Goal: Communication & Community: Answer question/provide support

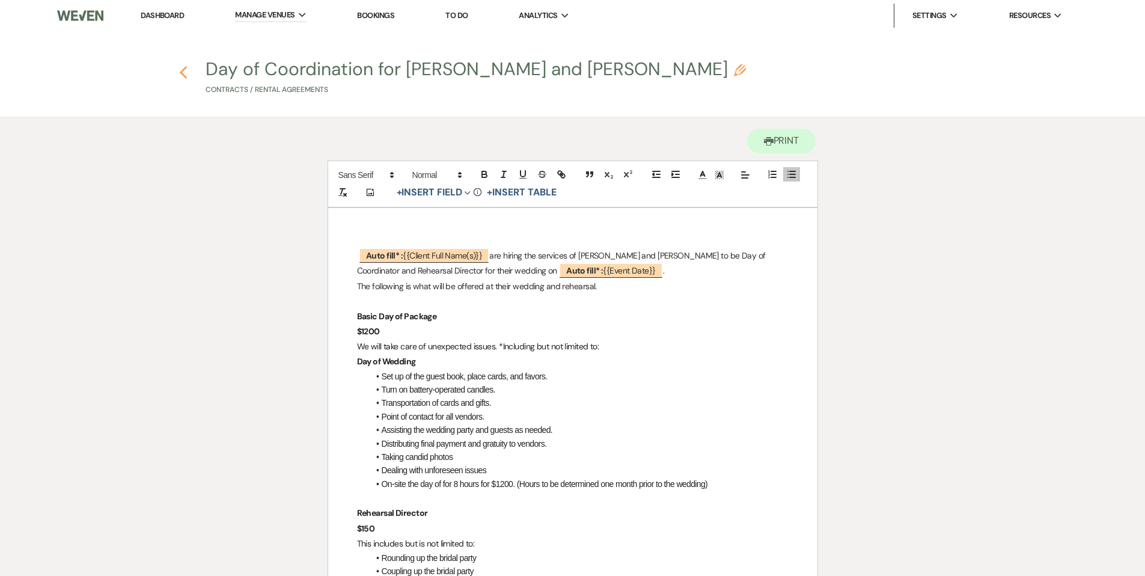
click at [184, 69] on use "button" at bounding box center [184, 72] width 8 height 13
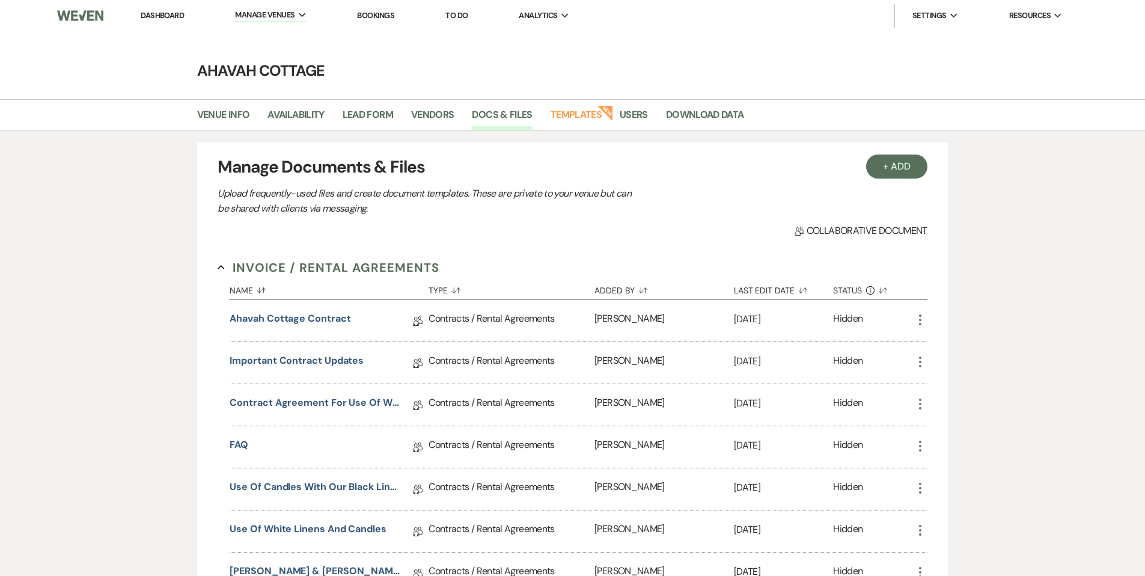
click at [170, 15] on link "Dashboard" at bounding box center [162, 15] width 43 height 10
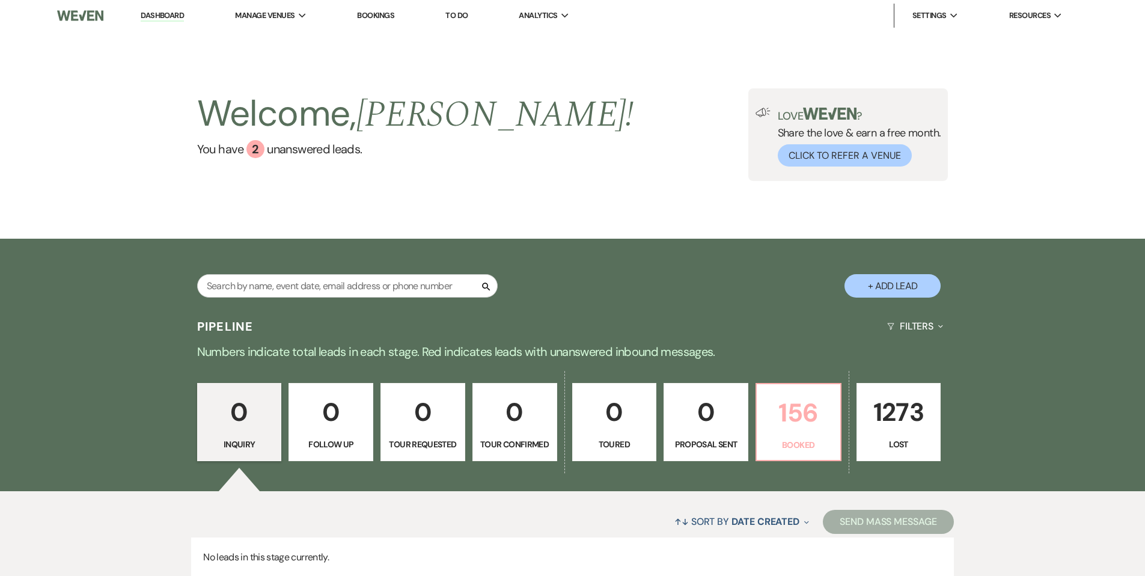
click at [813, 410] on p "156" at bounding box center [798, 412] width 69 height 40
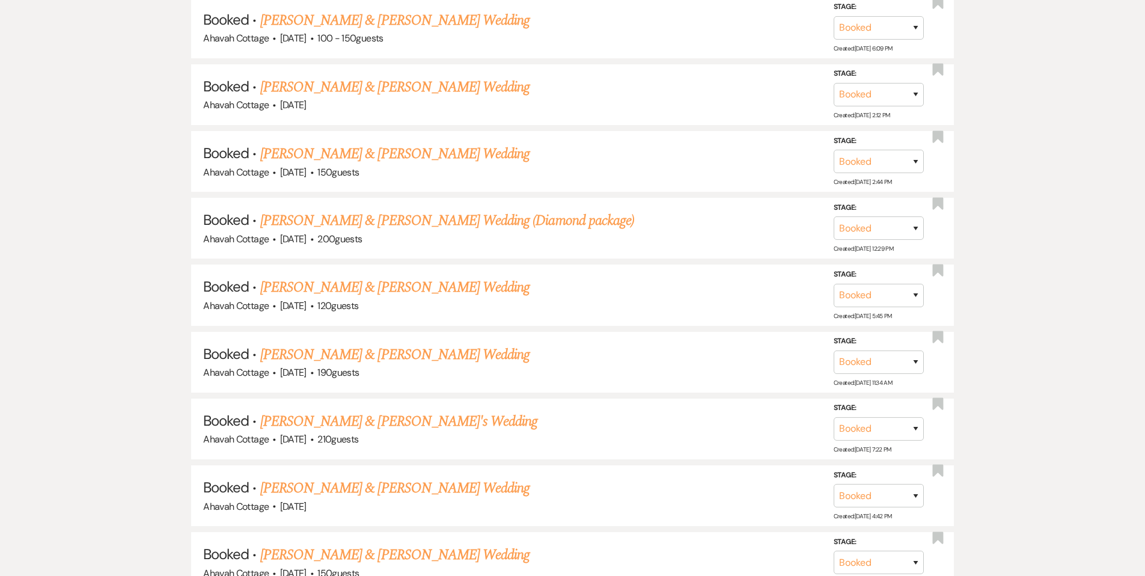
scroll to position [909, 0]
click at [410, 348] on link "[PERSON_NAME] & [PERSON_NAME] Wedding" at bounding box center [394, 354] width 269 height 22
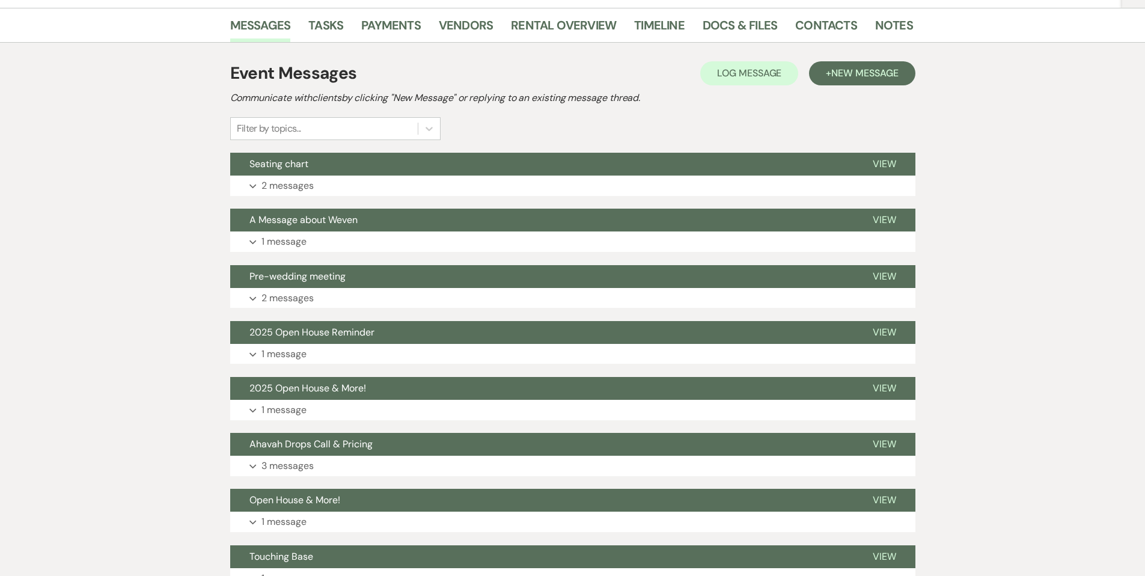
scroll to position [209, 0]
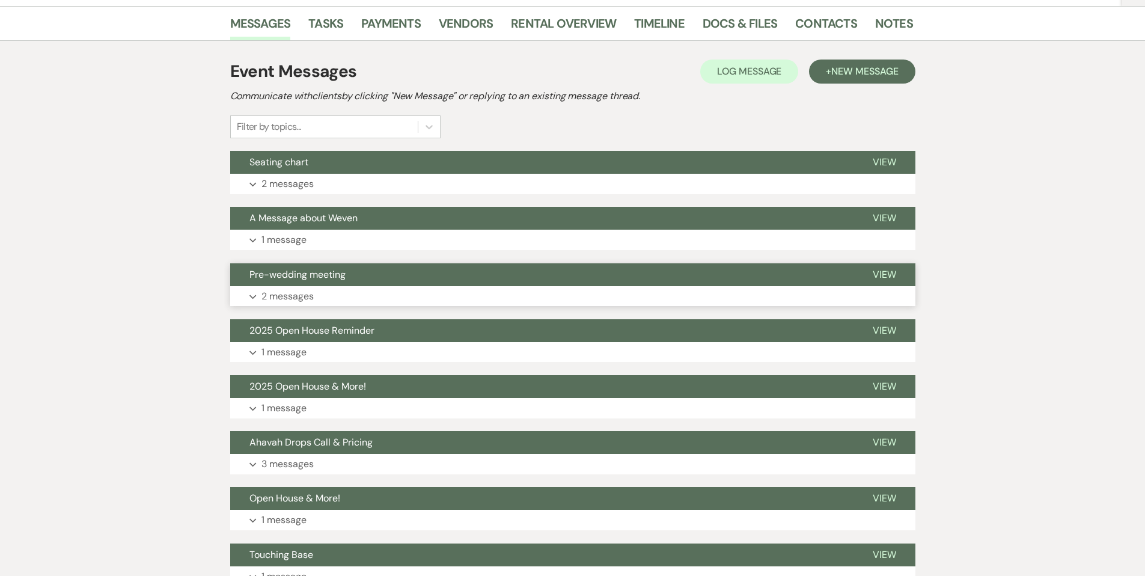
click at [252, 294] on icon "Expand" at bounding box center [252, 296] width 7 height 5
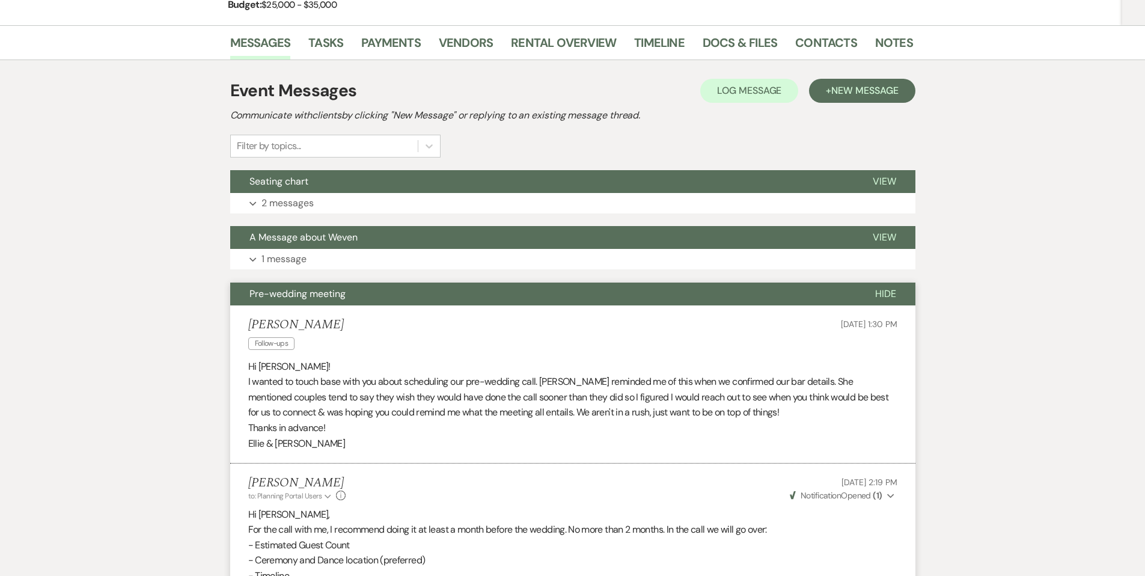
scroll to position [189, 0]
drag, startPoint x: 312, startPoint y: 298, endPoint x: 323, endPoint y: 298, distance: 10.8
click at [312, 298] on span "Pre-wedding meeting" at bounding box center [297, 294] width 96 height 13
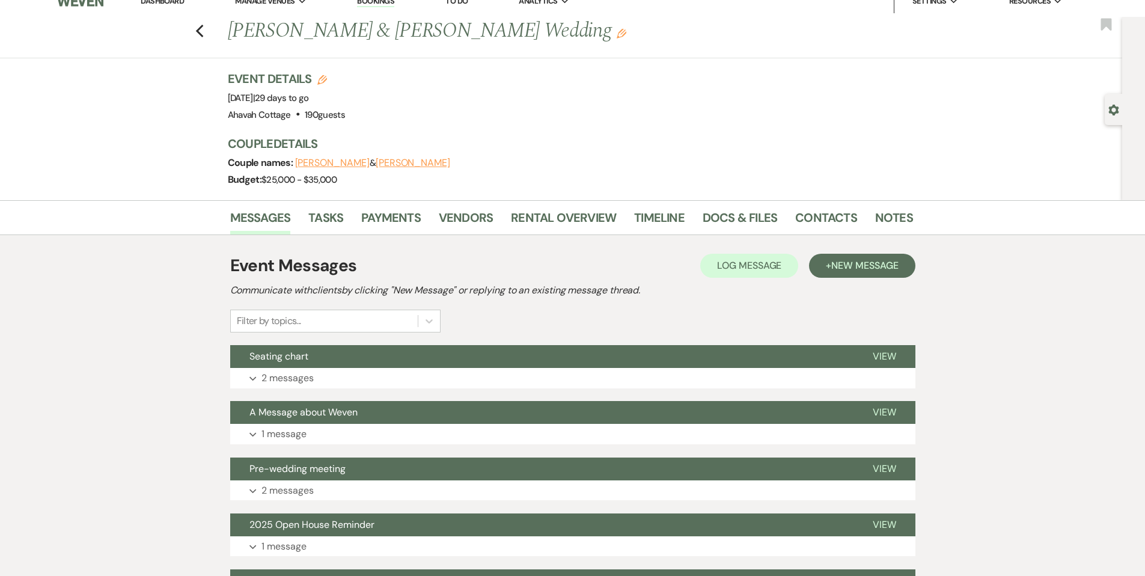
scroll to position [0, 0]
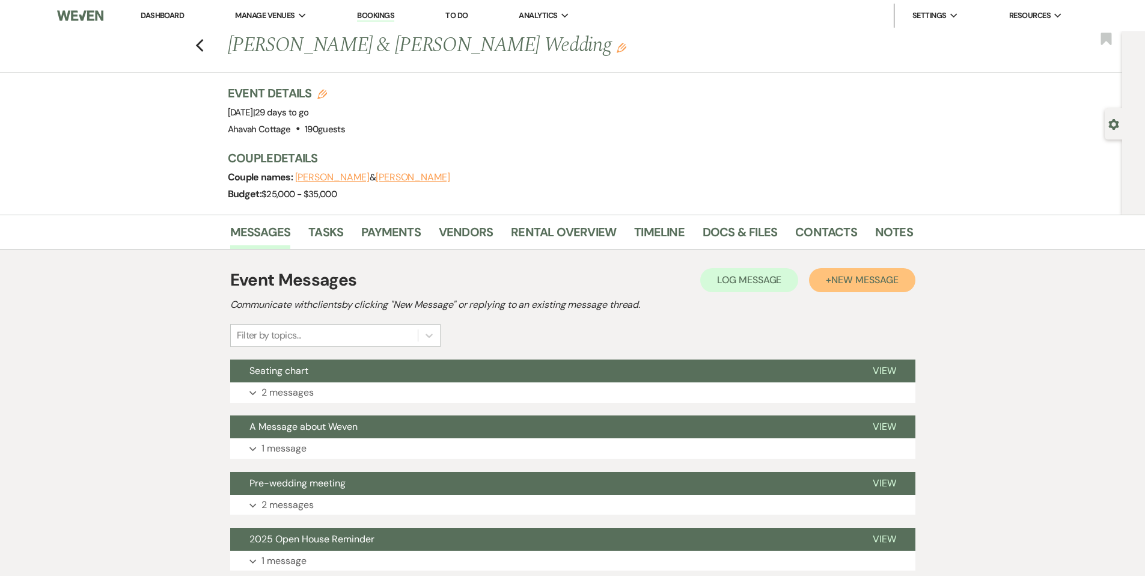
click at [857, 278] on span "New Message" at bounding box center [864, 279] width 67 height 13
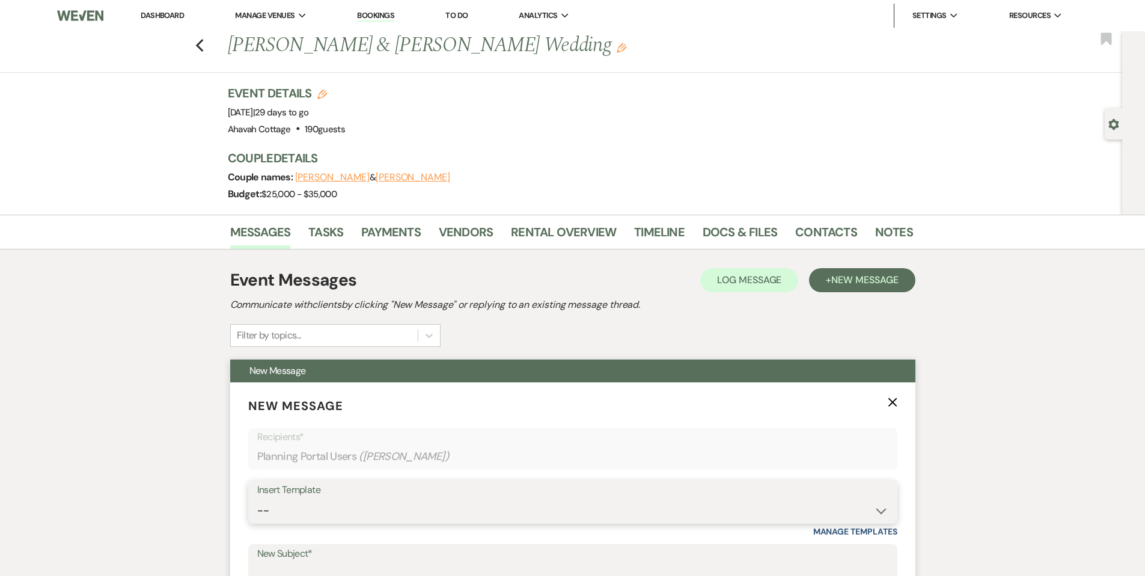
click at [294, 508] on select "-- Weven Planning Portal Introduction (Booked Events) Contract (Pre-Booked Lead…" at bounding box center [572, 510] width 631 height 23
select select "2346"
click at [257, 499] on select "-- Weven Planning Portal Introduction (Booked Events) Contract (Pre-Booked Lead…" at bounding box center [572, 510] width 631 height 23
type input "Finalizing Your Wedding Details"
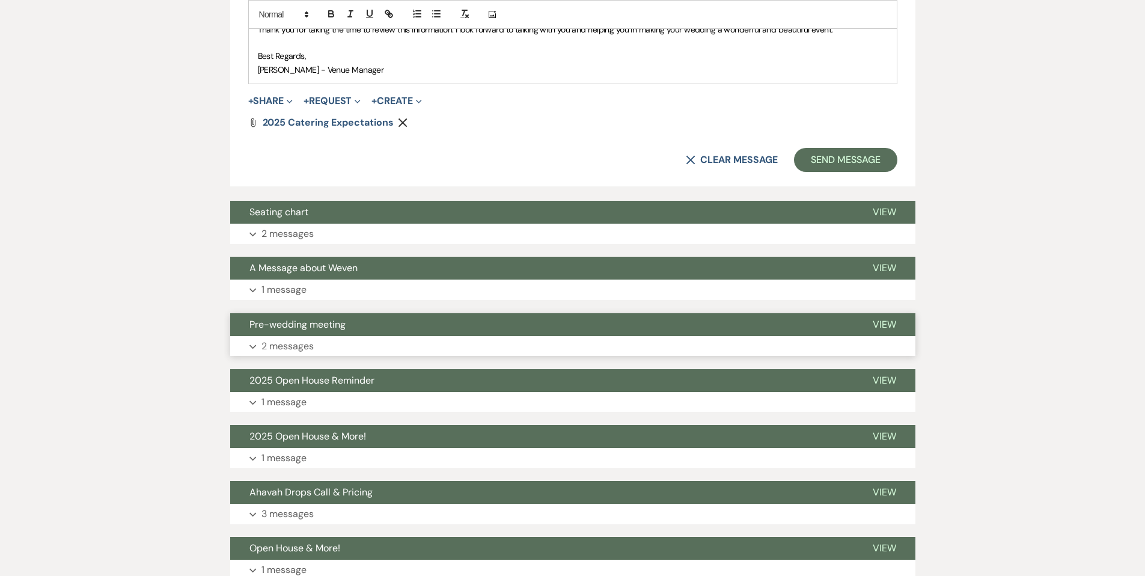
scroll to position [2078, 0]
click at [822, 164] on button "Send Message" at bounding box center [845, 160] width 103 height 24
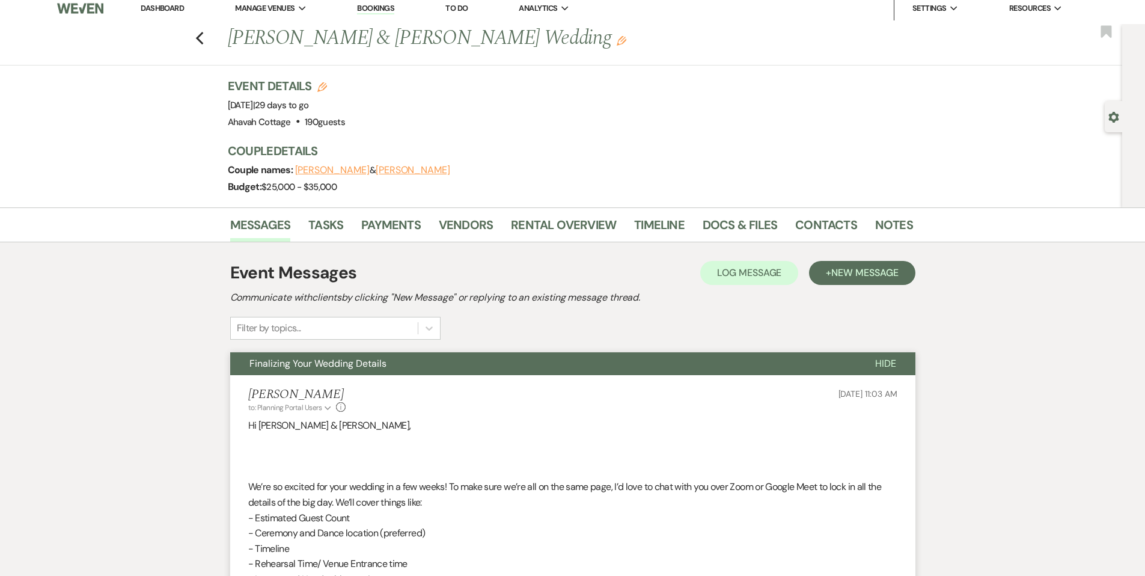
scroll to position [0, 0]
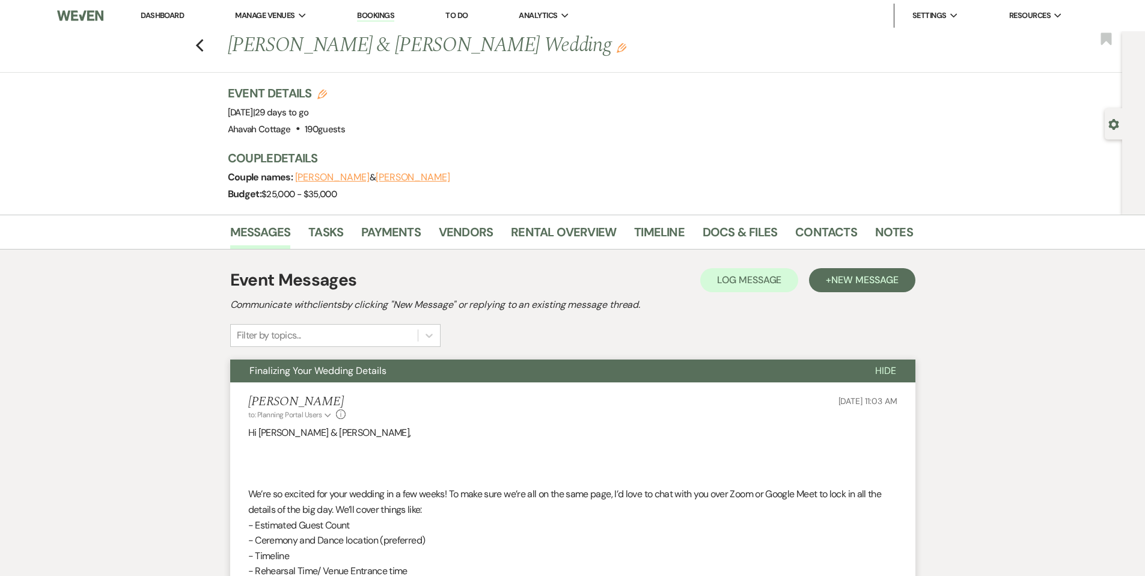
click at [276, 370] on span "Finalizing Your Wedding Details" at bounding box center [317, 370] width 137 height 13
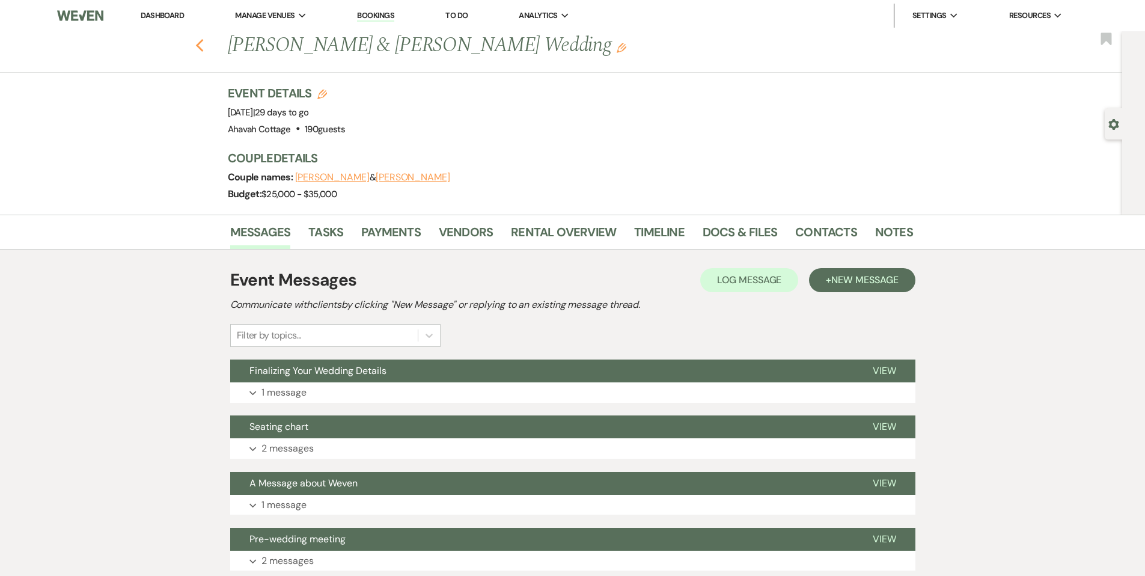
click at [199, 44] on icon "Previous" at bounding box center [199, 45] width 9 height 14
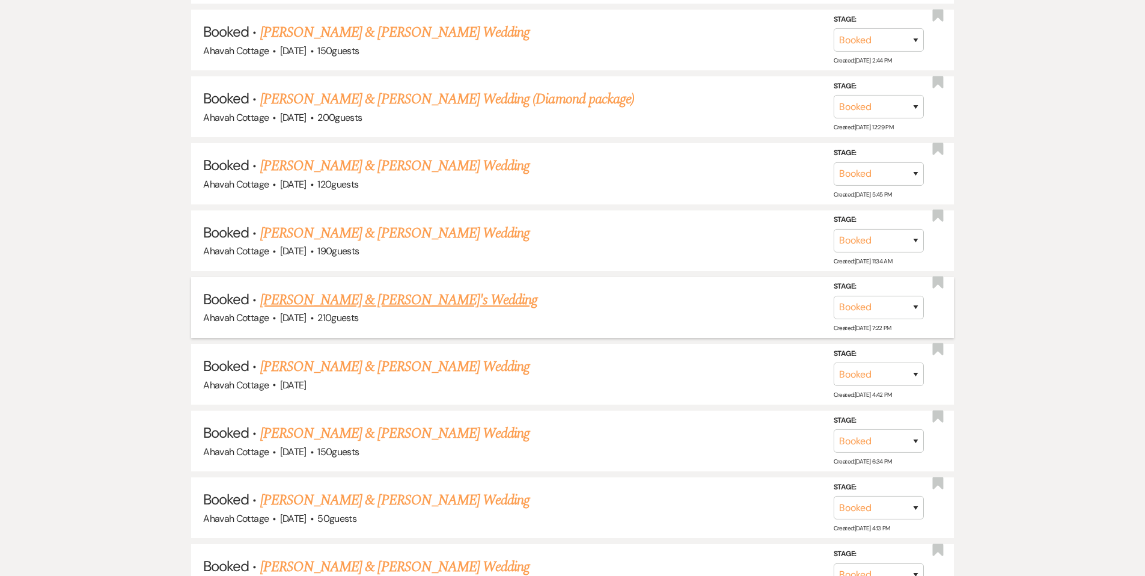
scroll to position [1033, 0]
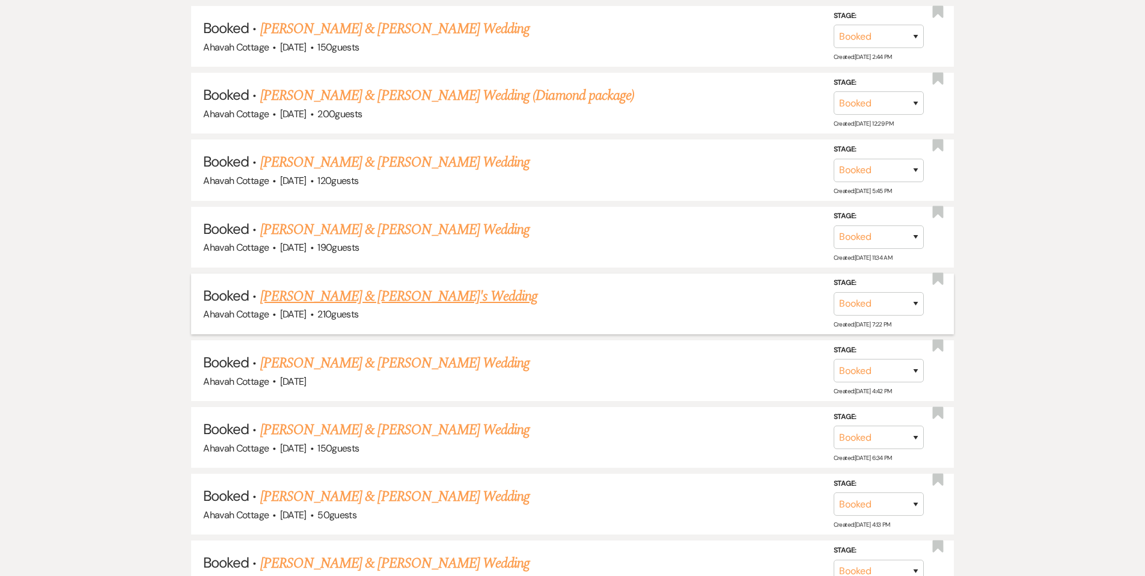
click at [396, 291] on link "[PERSON_NAME] & [PERSON_NAME]'s Wedding" at bounding box center [399, 296] width 278 height 22
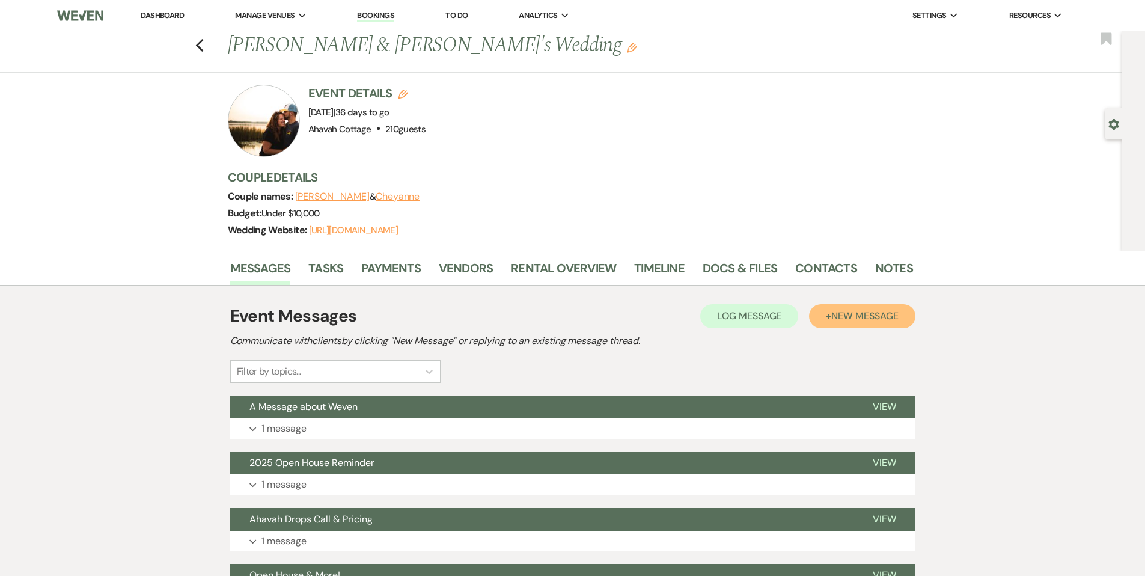
click at [845, 314] on span "New Message" at bounding box center [864, 316] width 67 height 13
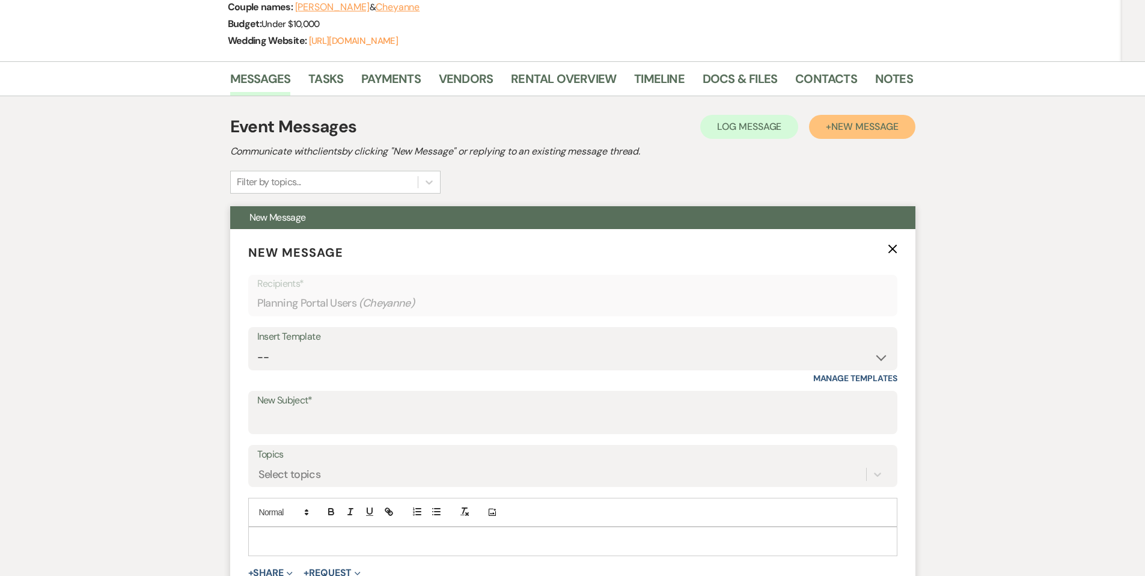
scroll to position [194, 0]
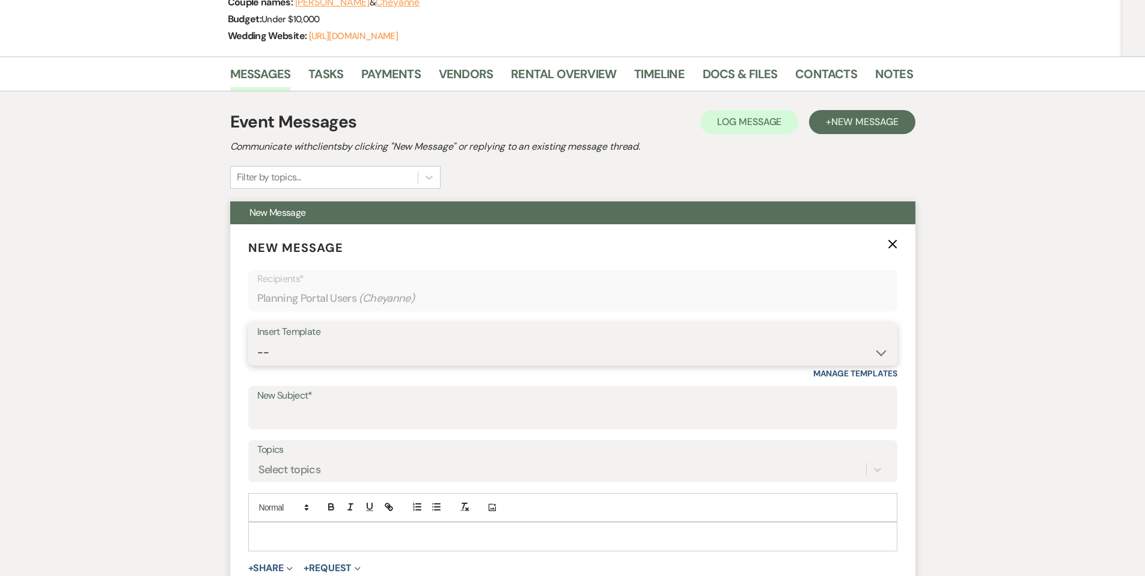
click at [307, 350] on select "-- Weven Planning Portal Introduction (Booked Events) Contract (Pre-Booked Lead…" at bounding box center [572, 352] width 631 height 23
select select "2346"
click at [257, 341] on select "-- Weven Planning Portal Introduction (Booked Events) Contract (Pre-Booked Lead…" at bounding box center [572, 352] width 631 height 23
type input "Finalizing Your Wedding Details"
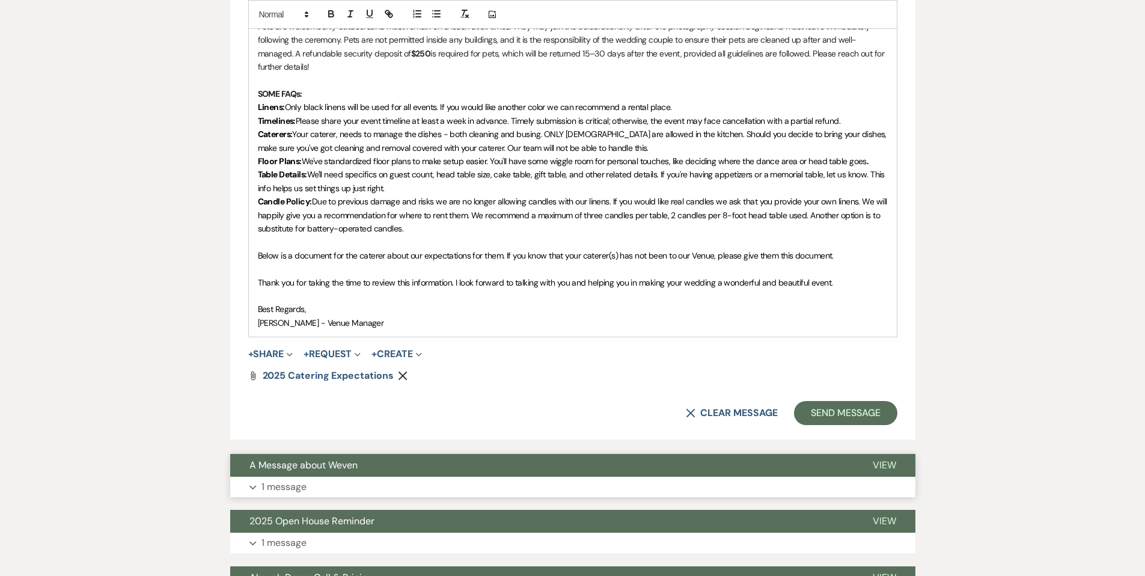
scroll to position [1883, 0]
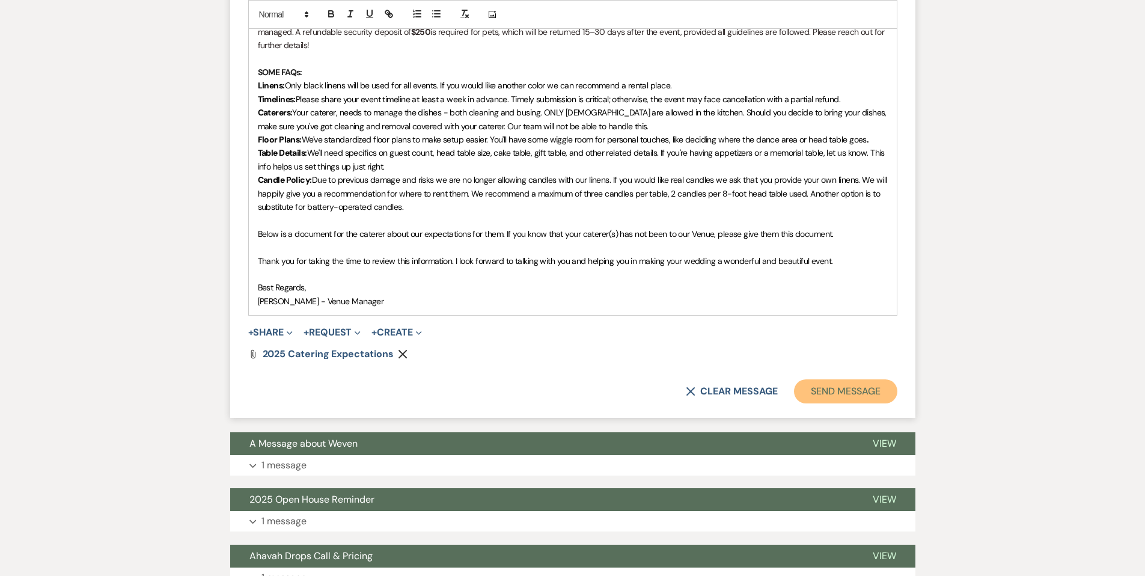
click at [825, 395] on button "Send Message" at bounding box center [845, 391] width 103 height 24
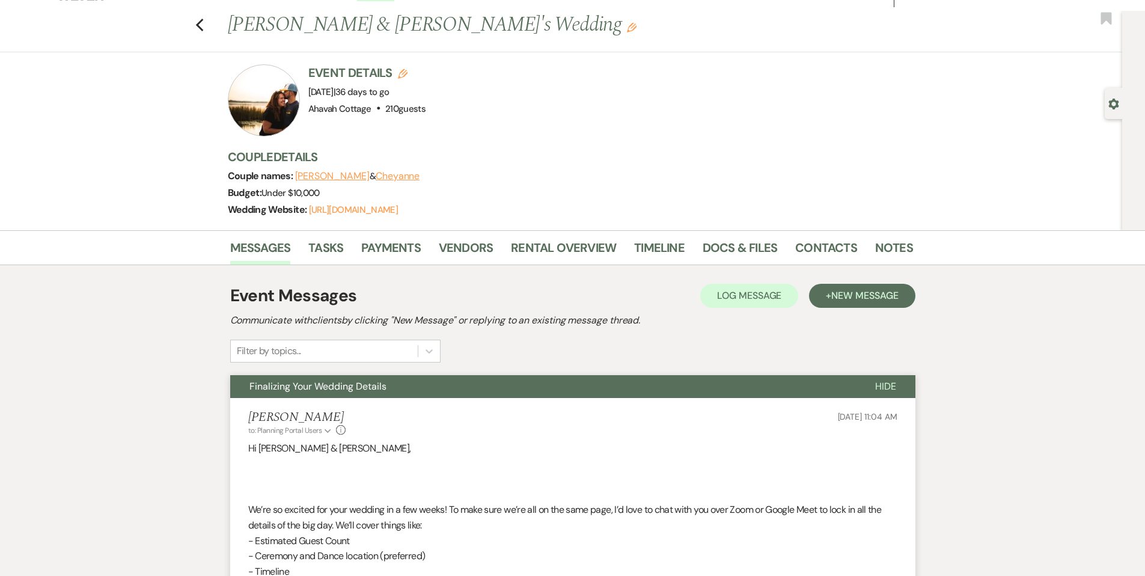
scroll to position [0, 0]
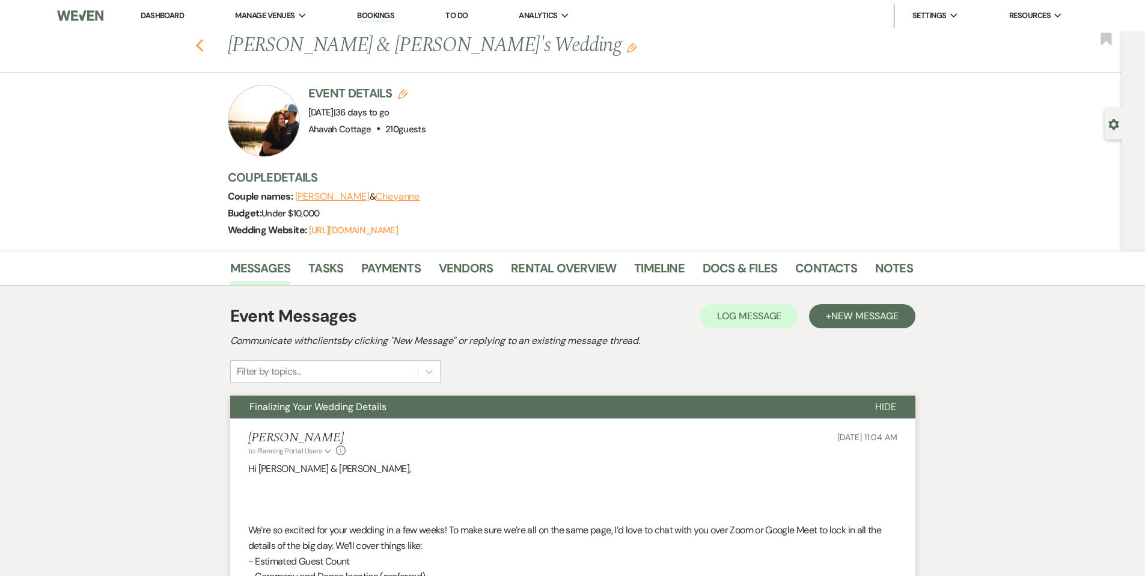
click at [204, 41] on icon "Previous" at bounding box center [199, 45] width 9 height 14
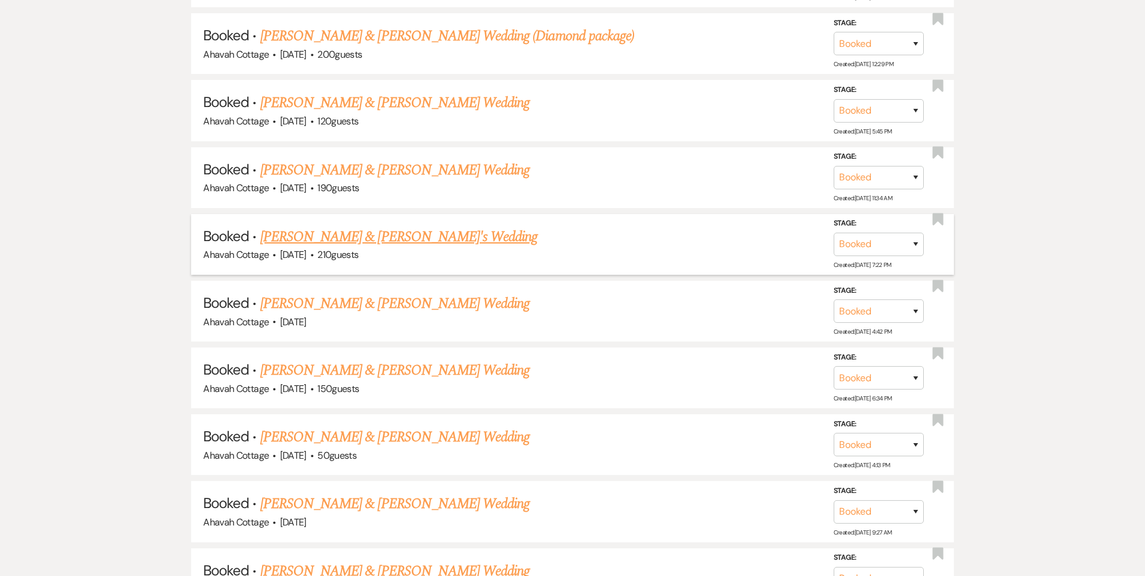
scroll to position [1097, 0]
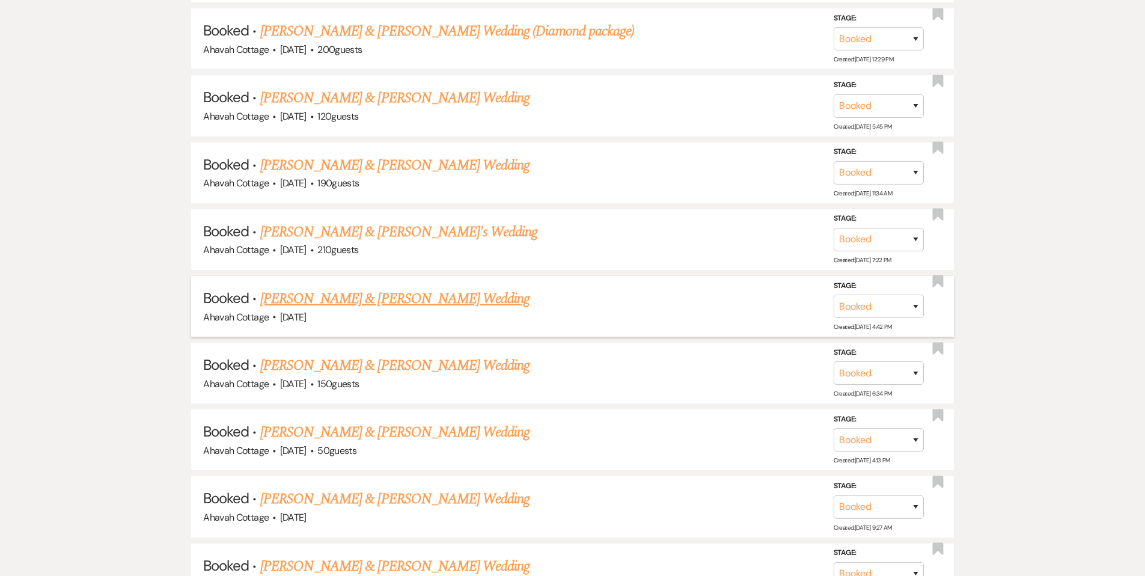
click at [496, 293] on link "[PERSON_NAME] & [PERSON_NAME] Wedding" at bounding box center [394, 299] width 269 height 22
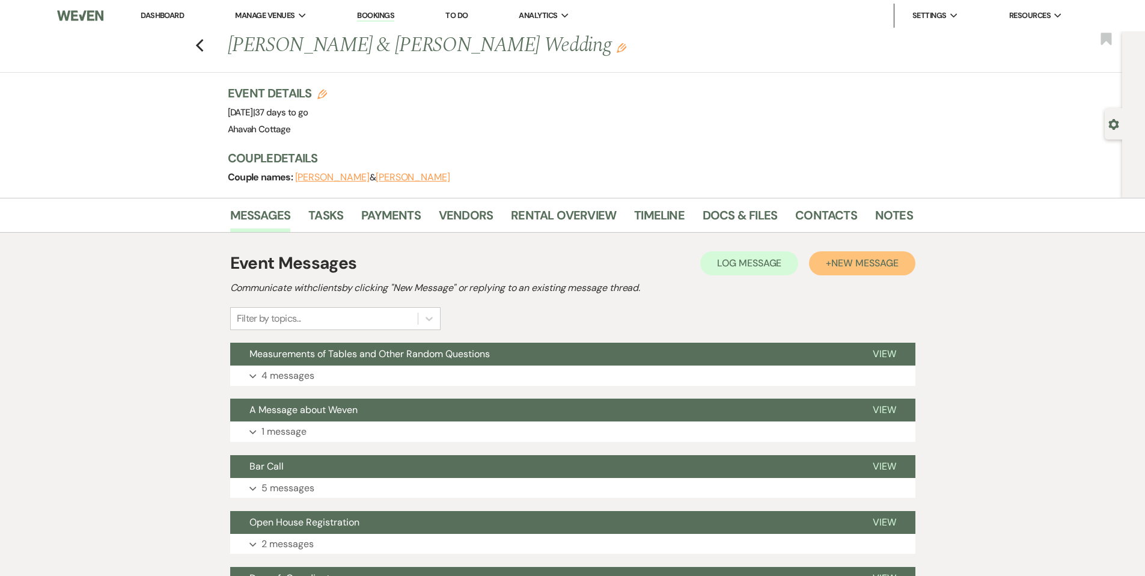
click at [882, 261] on span "New Message" at bounding box center [864, 263] width 67 height 13
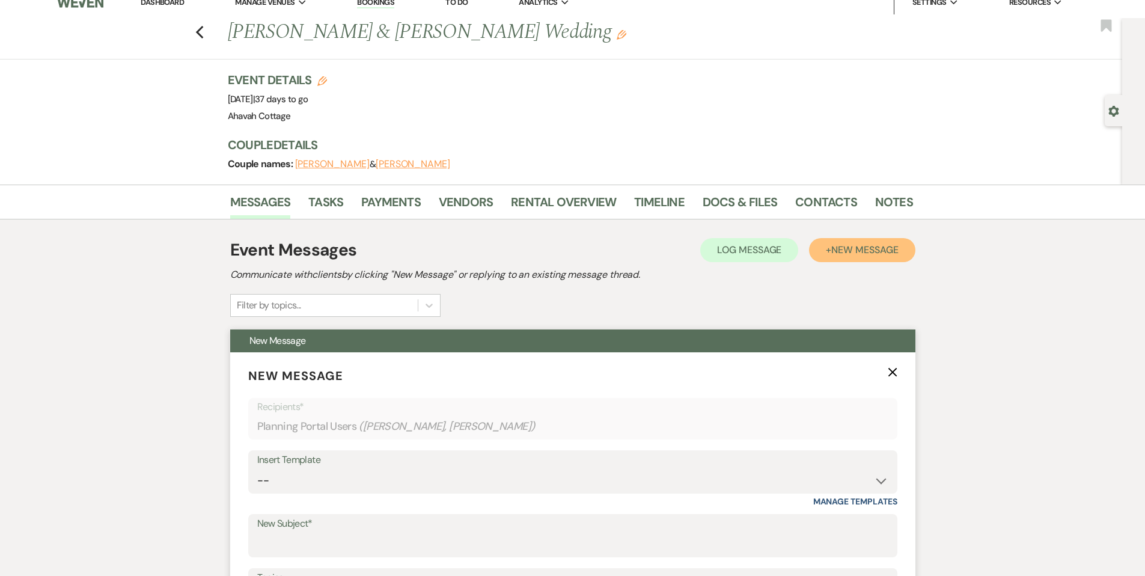
scroll to position [20, 0]
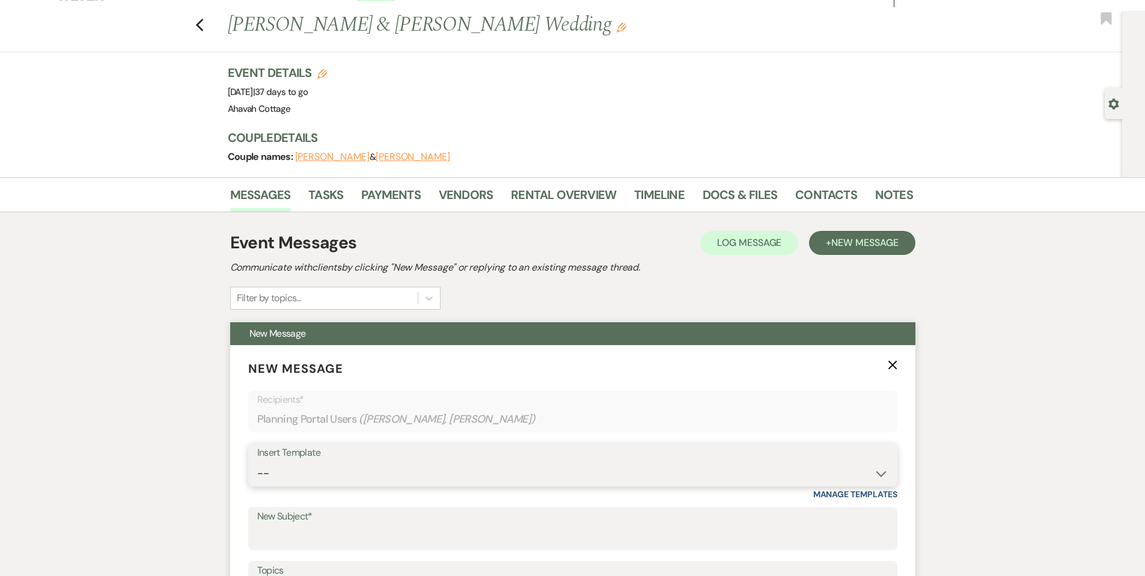
click at [280, 468] on select "-- Weven Planning Portal Introduction (Booked Events) Contract (Pre-Booked Lead…" at bounding box center [572, 473] width 631 height 23
select select "2346"
click at [257, 462] on select "-- Weven Planning Portal Introduction (Booked Events) Contract (Pre-Booked Lead…" at bounding box center [572, 473] width 631 height 23
type input "Finalizing Your Wedding Details"
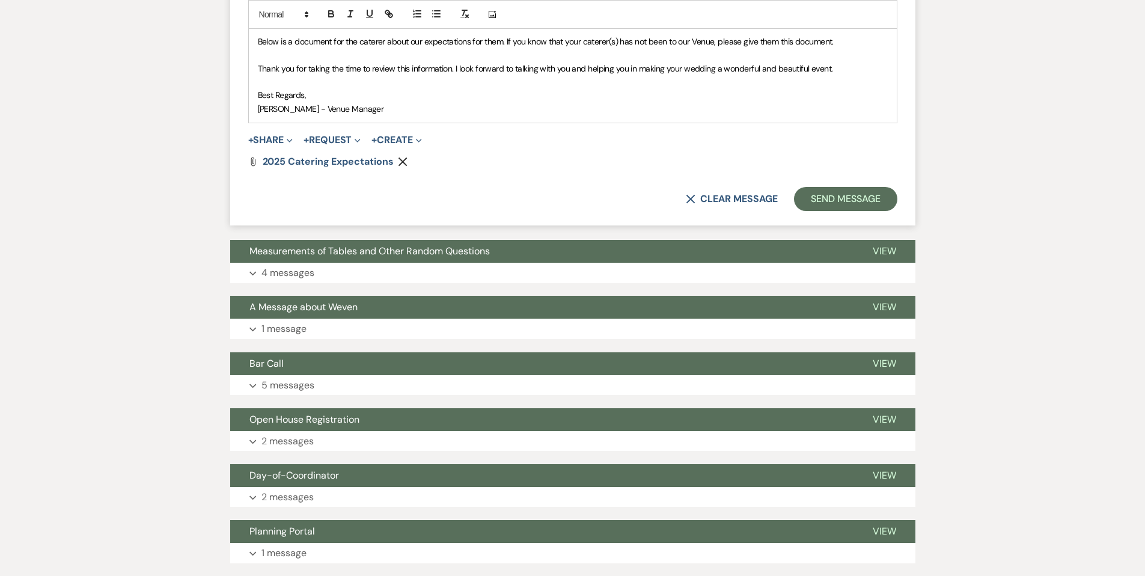
scroll to position [2023, 0]
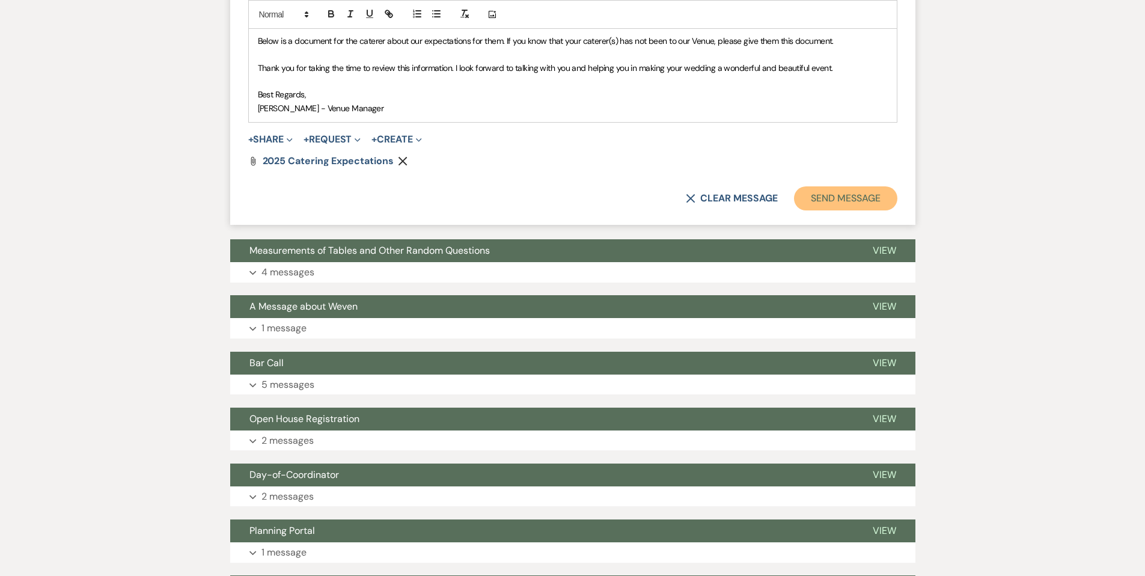
click at [817, 199] on button "Send Message" at bounding box center [845, 198] width 103 height 24
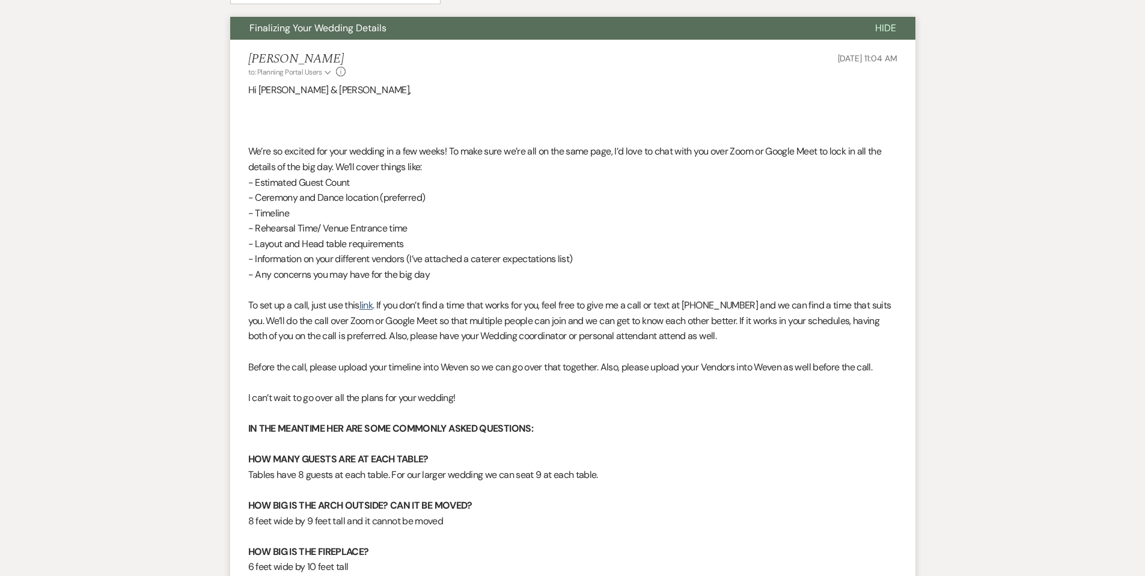
scroll to position [0, 0]
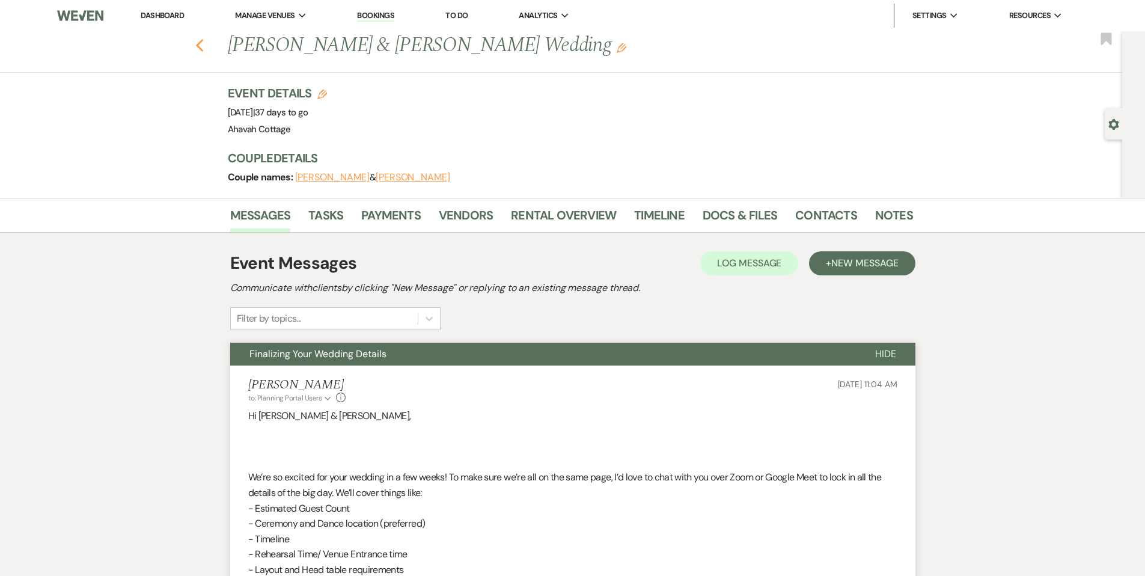
click at [204, 46] on icon "Previous" at bounding box center [199, 45] width 9 height 14
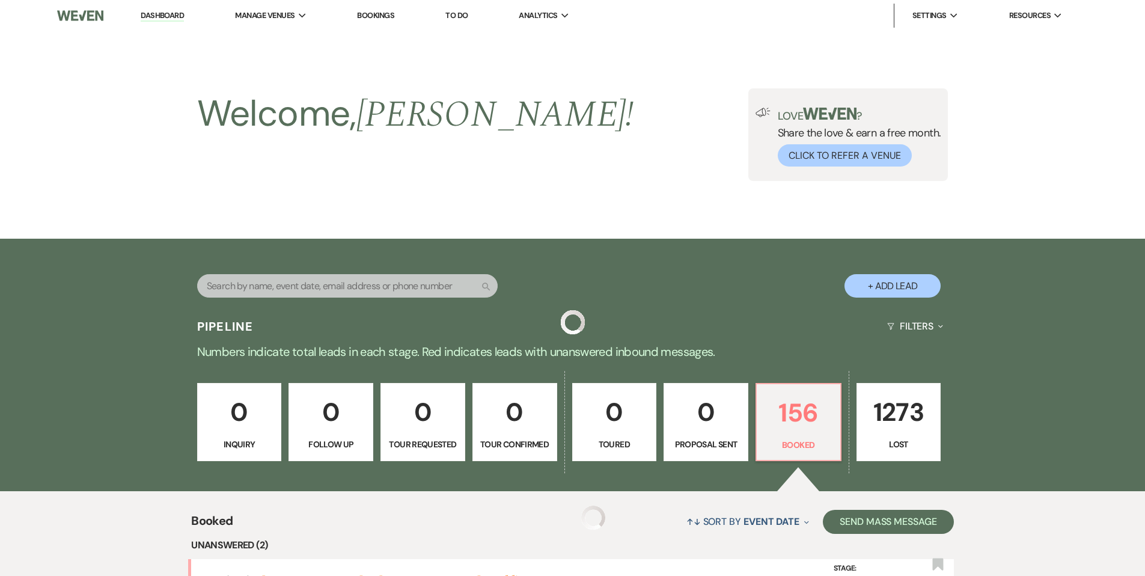
scroll to position [1097, 0]
